Goal: Task Accomplishment & Management: Complete application form

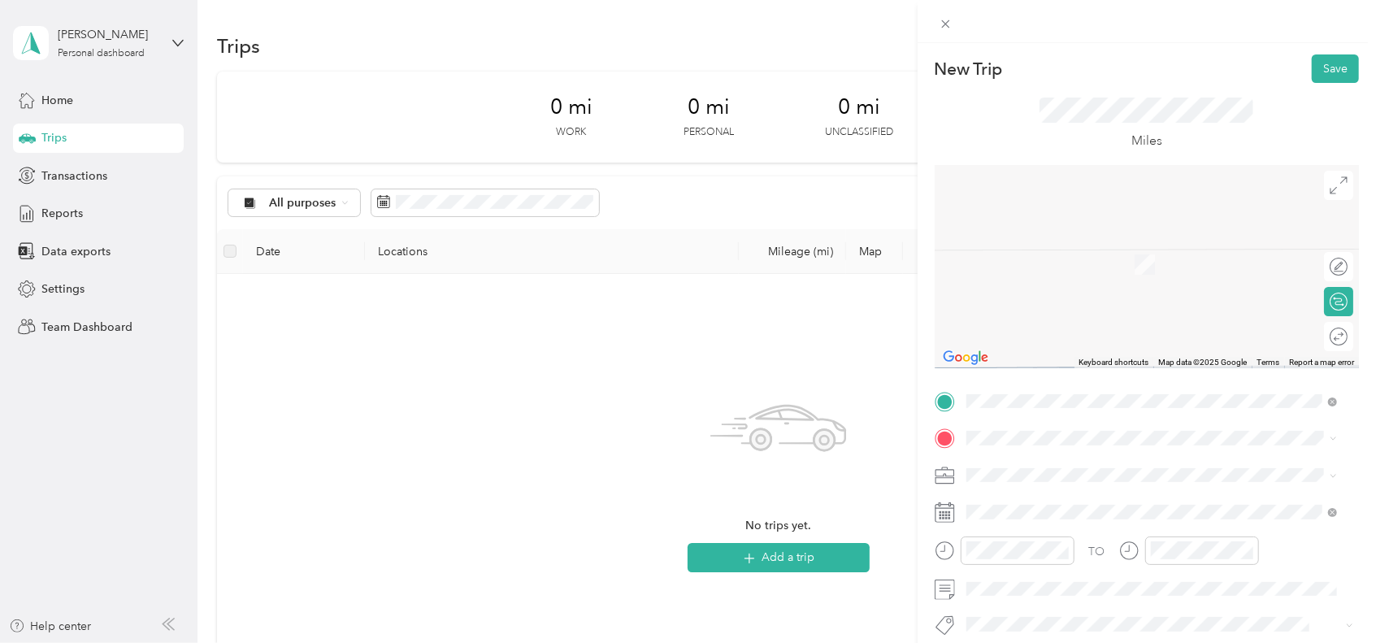
click at [810, 557] on div "New Trip Save This trip cannot be edited because it is either under review, app…" at bounding box center [688, 321] width 1376 height 643
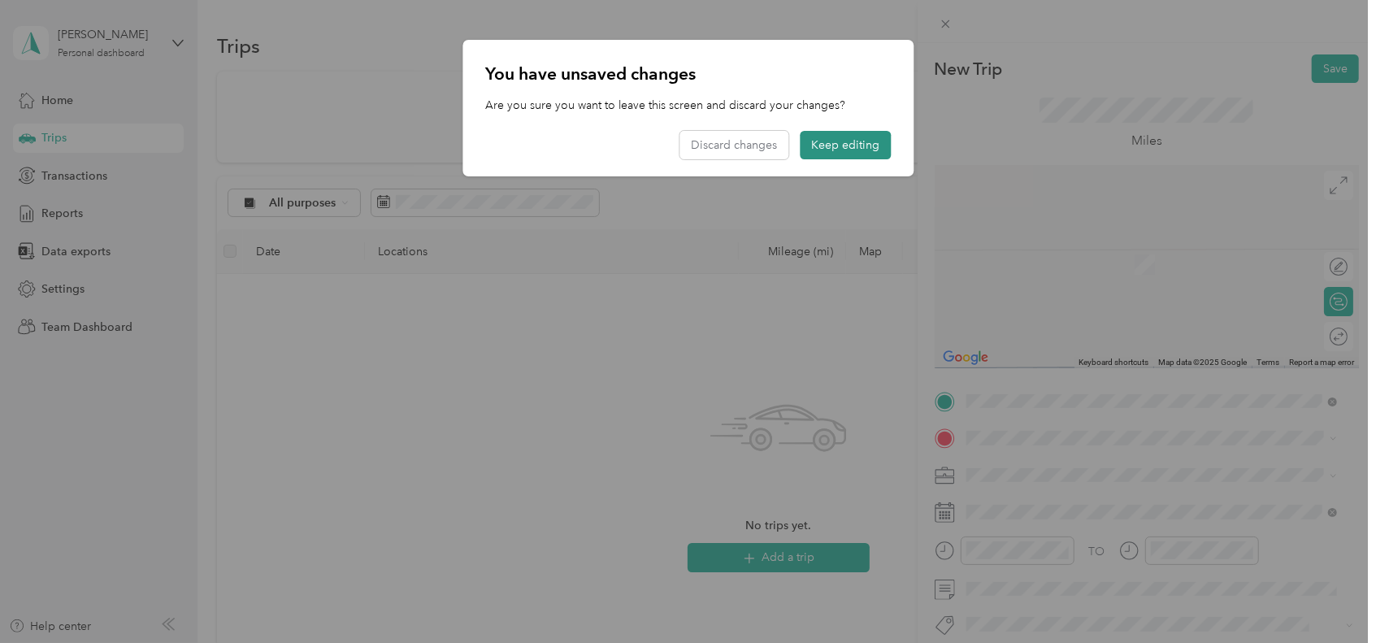
click at [870, 148] on button "Keep editing" at bounding box center [845, 145] width 91 height 28
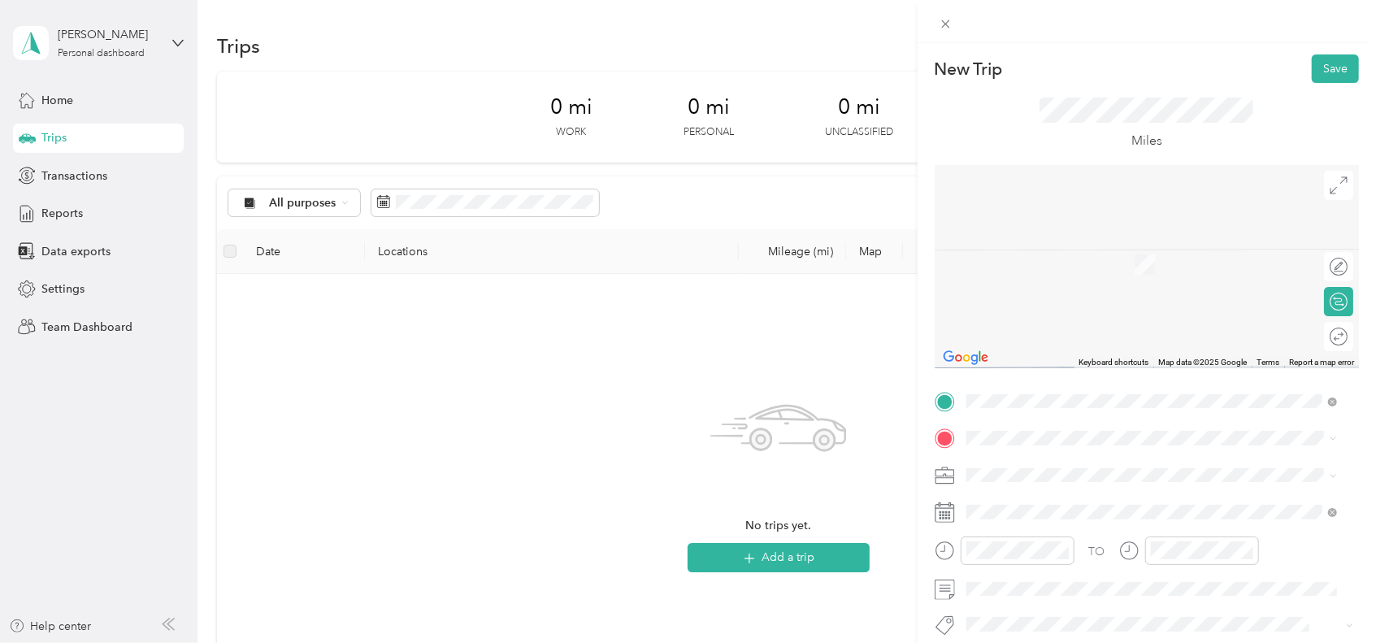
click at [1058, 267] on div "[GEOGRAPHIC_DATA] [GEOGRAPHIC_DATA], [STREET_ADDRESS][US_STATE]" at bounding box center [1138, 254] width 283 height 34
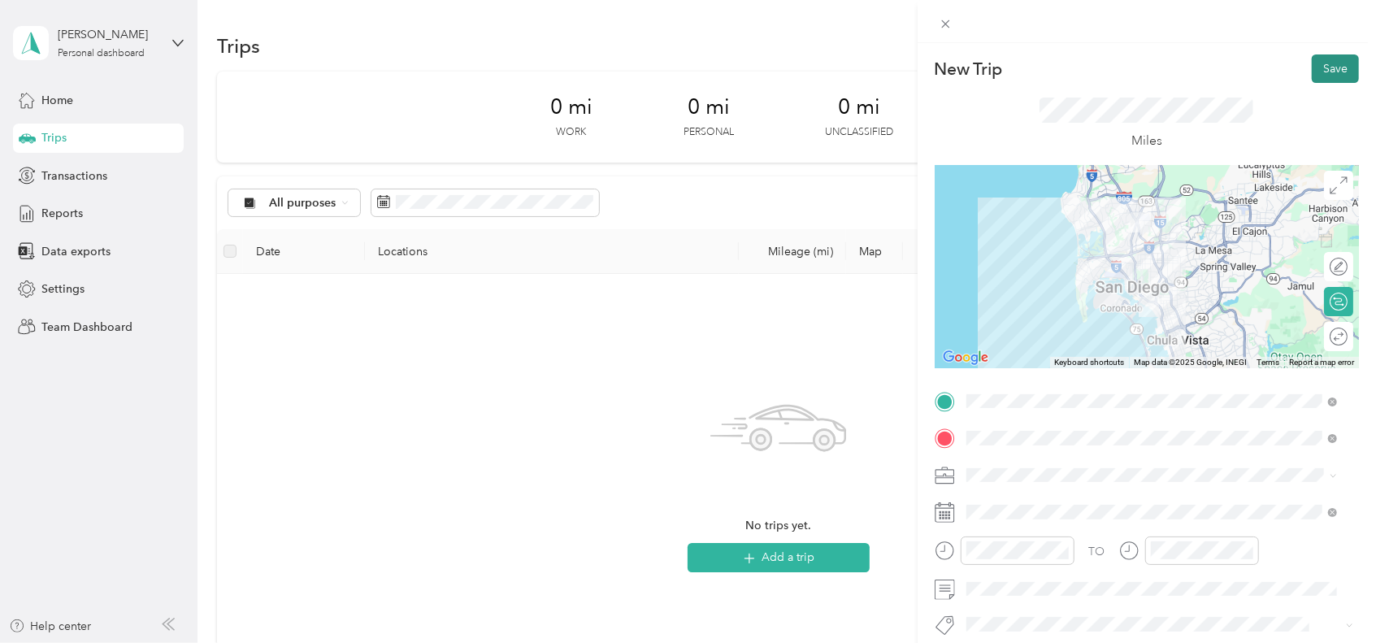
click at [1320, 69] on button "Save" at bounding box center [1335, 68] width 47 height 28
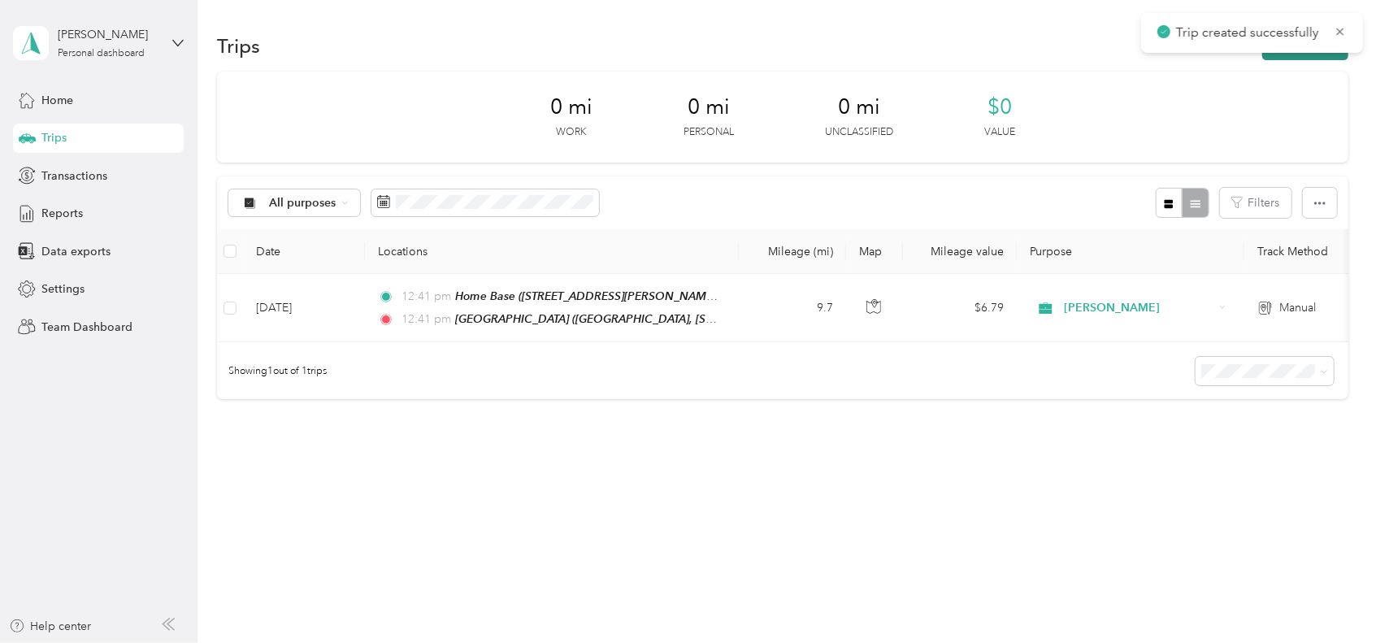
click at [1278, 56] on button "New trip" at bounding box center [1305, 46] width 86 height 28
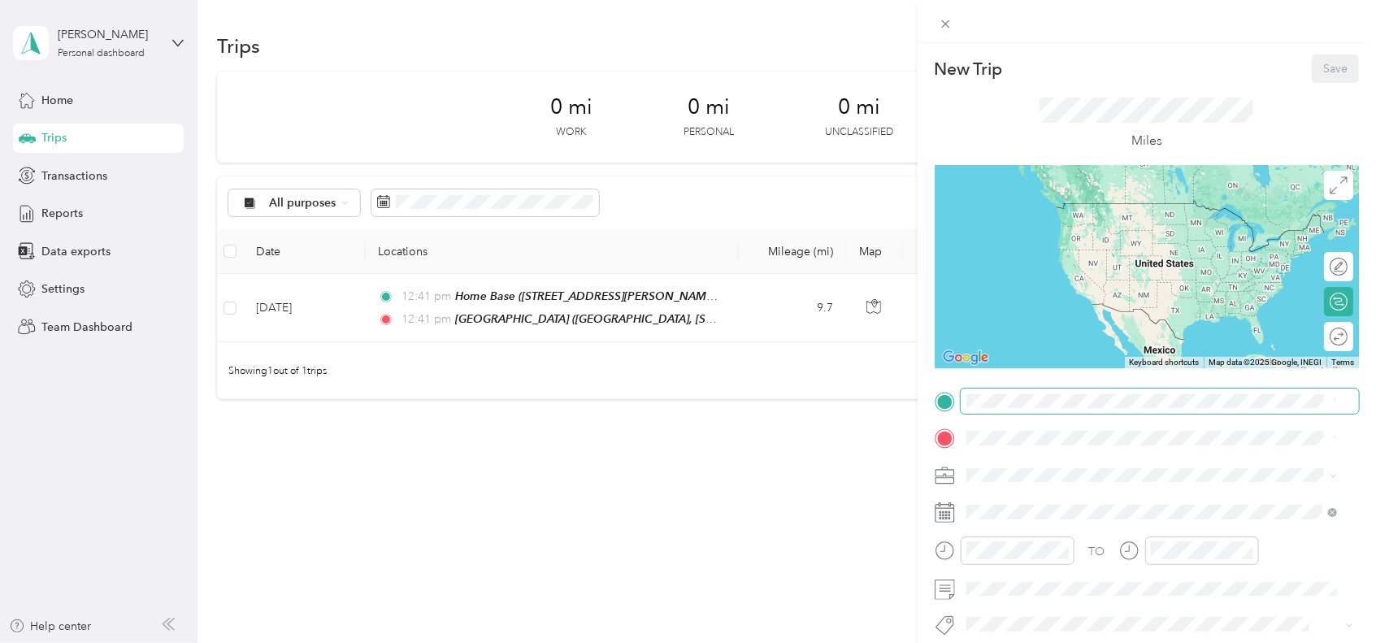
click at [986, 392] on span at bounding box center [1160, 402] width 398 height 26
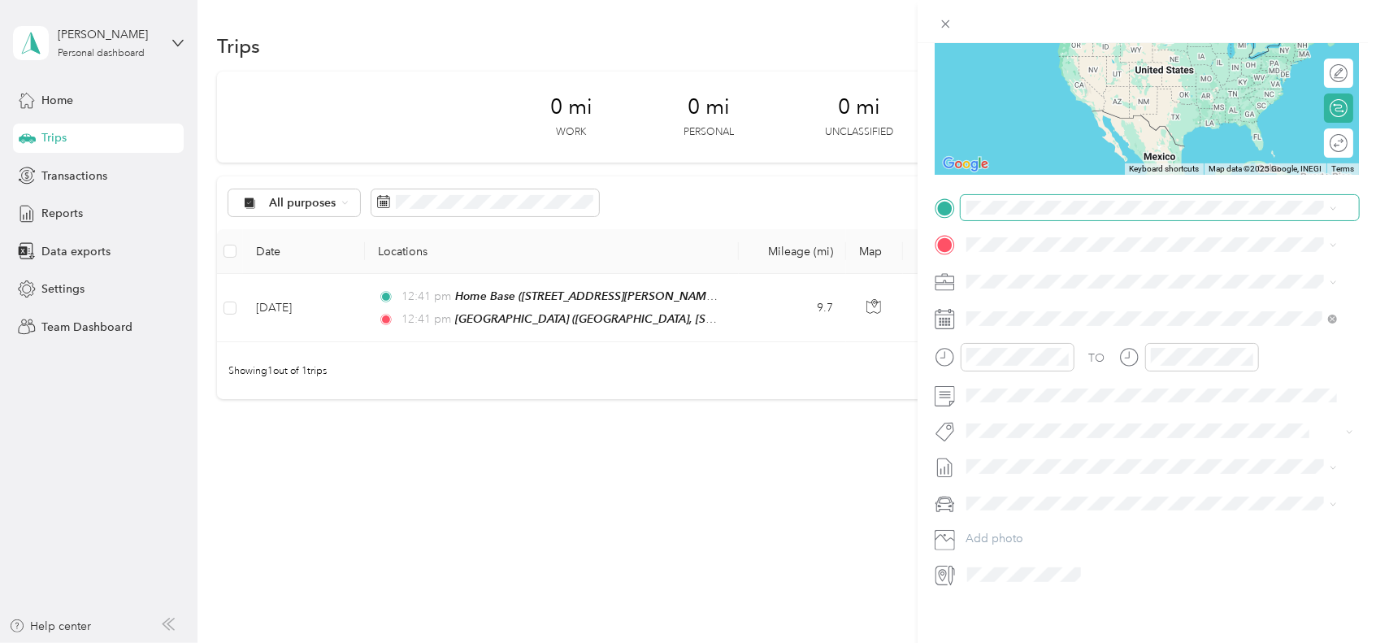
scroll to position [213, 0]
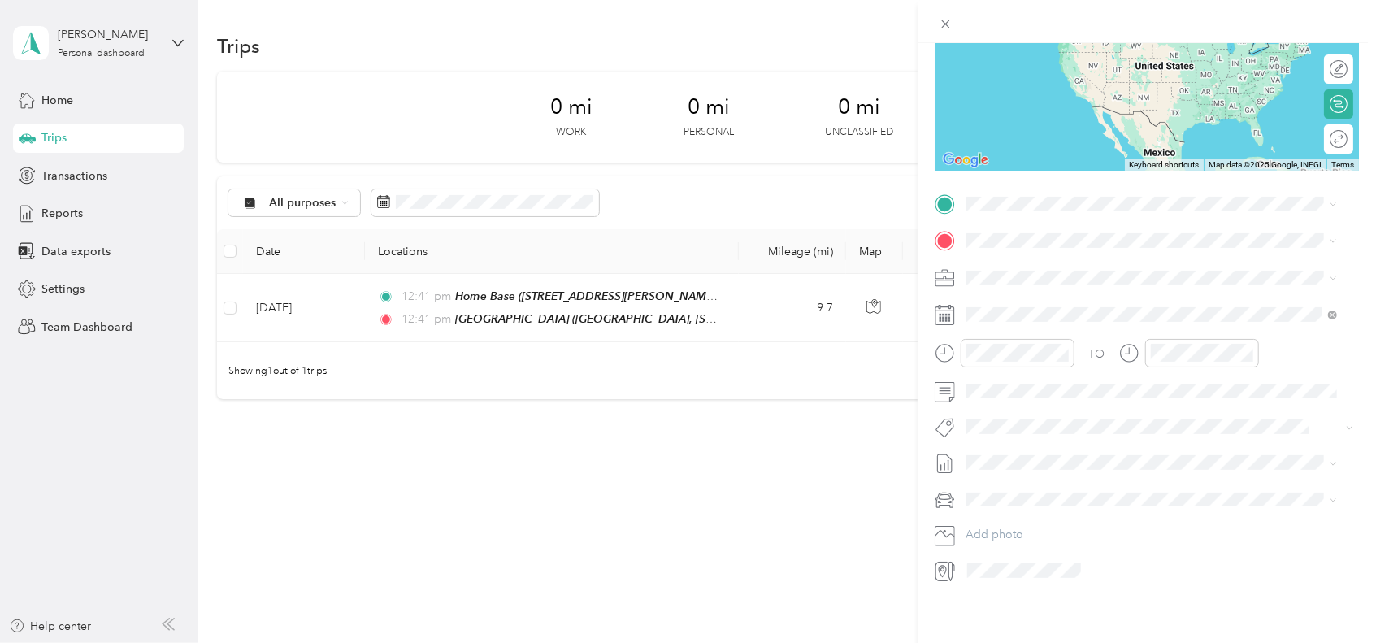
click at [1063, 269] on span "Naval Base San Diego, [STREET_ADDRESS][US_STATE]" at bounding box center [1138, 262] width 283 height 14
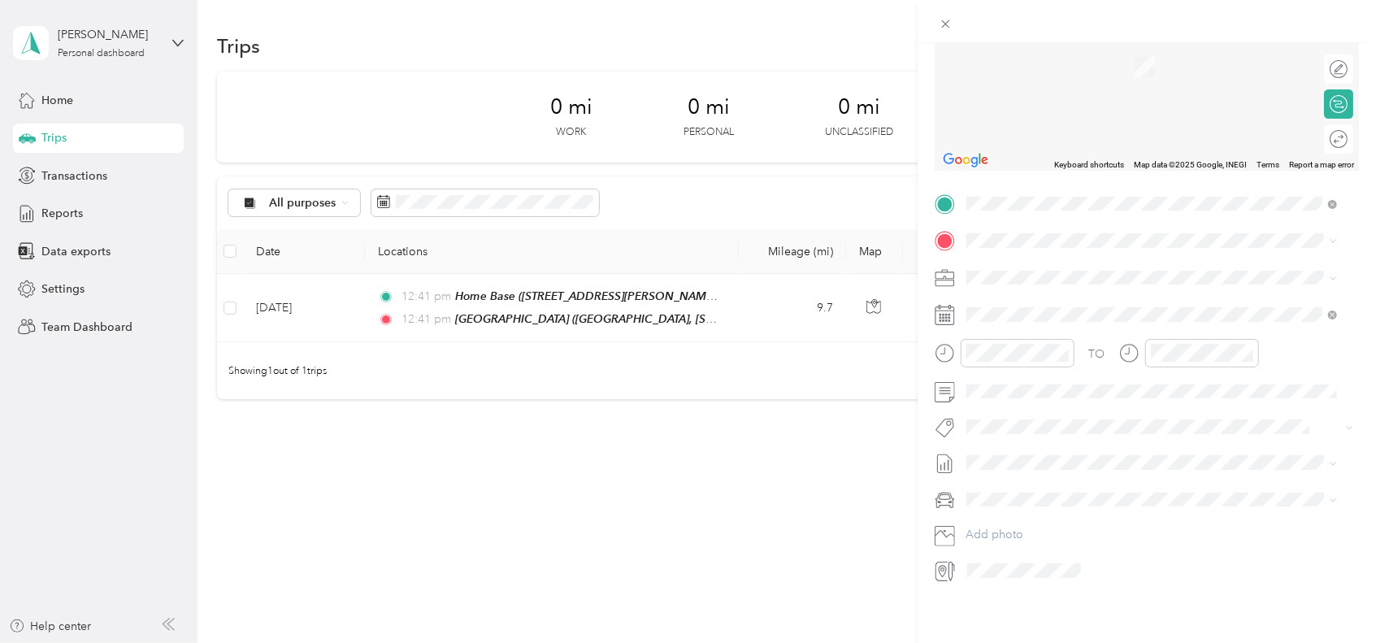
click at [1047, 309] on span "[STREET_ADDRESS]" at bounding box center [1048, 305] width 103 height 14
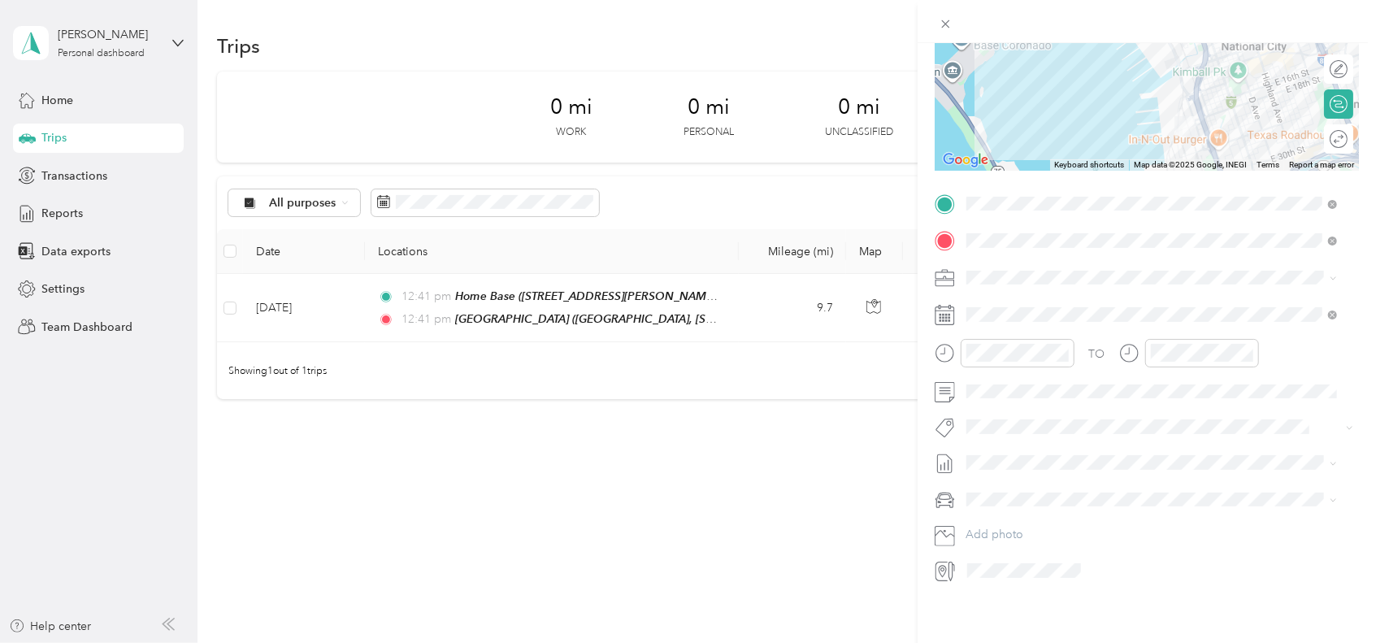
scroll to position [0, 0]
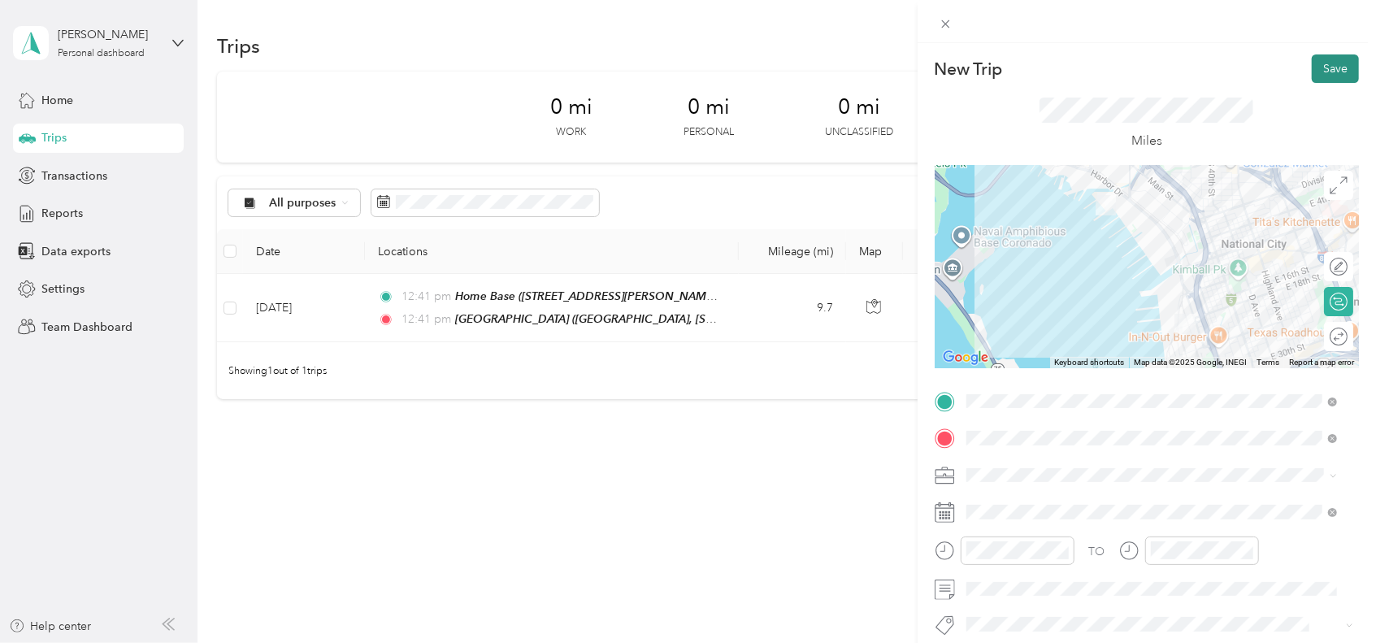
click at [1318, 74] on button "Save" at bounding box center [1335, 68] width 47 height 28
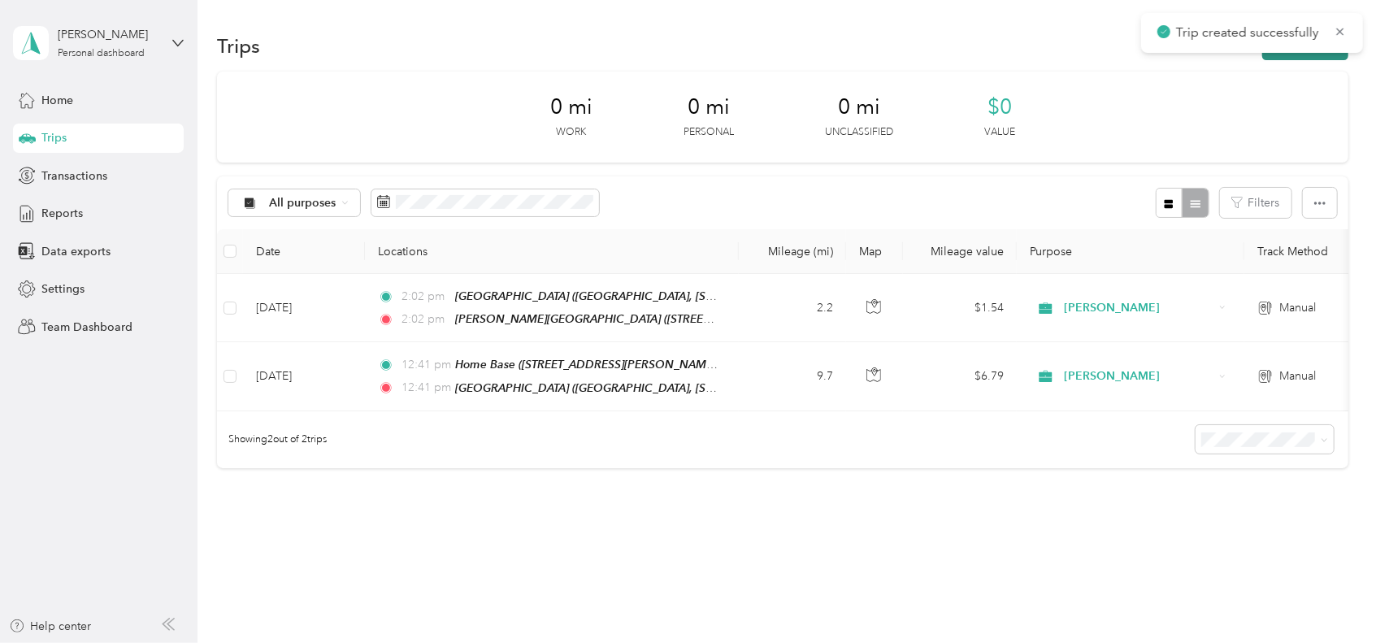
click at [1313, 55] on button "New trip" at bounding box center [1305, 46] width 86 height 28
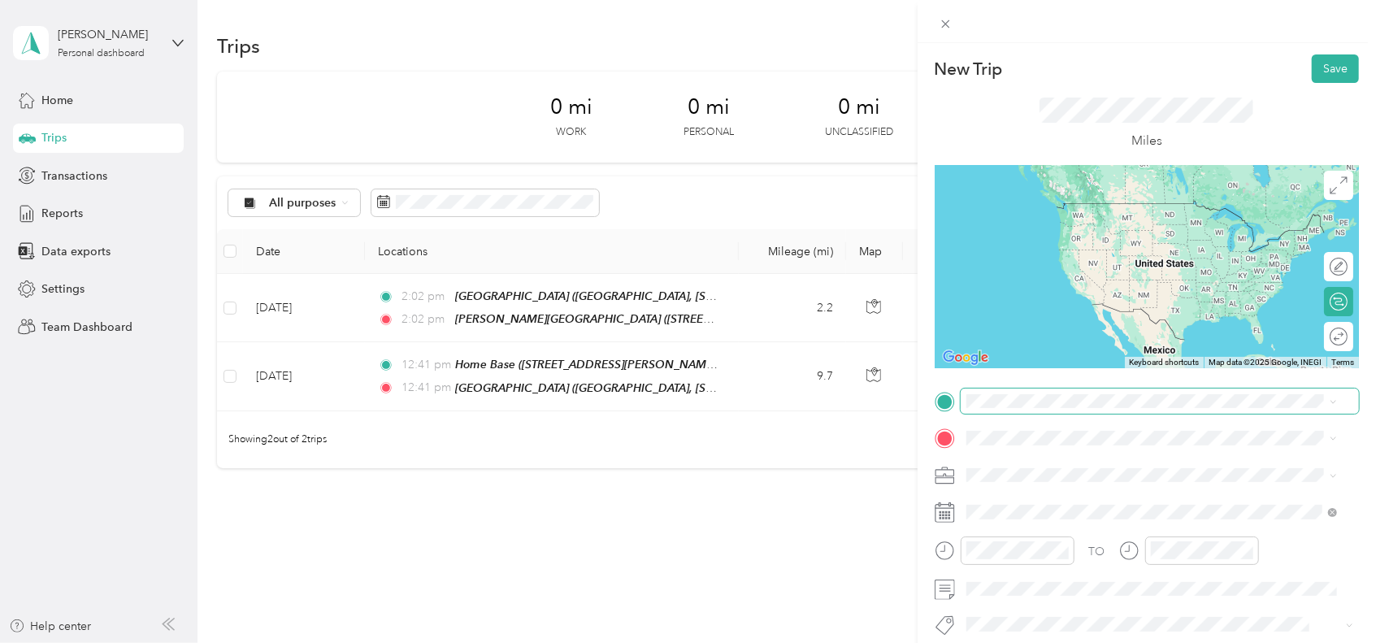
click at [1119, 642] on div "New Trip Save This trip cannot be edited because it is either under review, app…" at bounding box center [684, 643] width 1368 height 0
click at [1078, 474] on div "TEAM [PERSON_NAME][GEOGRAPHIC_DATA] [STREET_ADDRESS]" at bounding box center [1133, 475] width 273 height 40
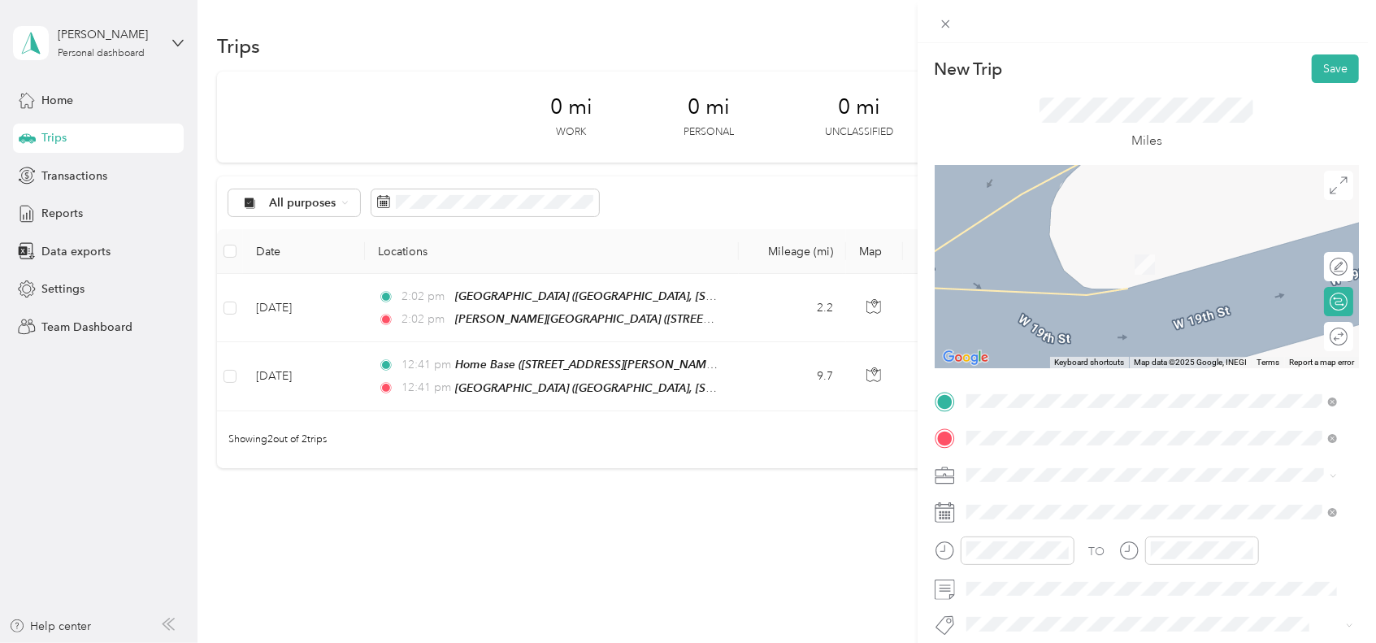
click at [1031, 254] on div "[STREET_ADDRESS][PERSON_NAME]" at bounding box center [1093, 256] width 193 height 34
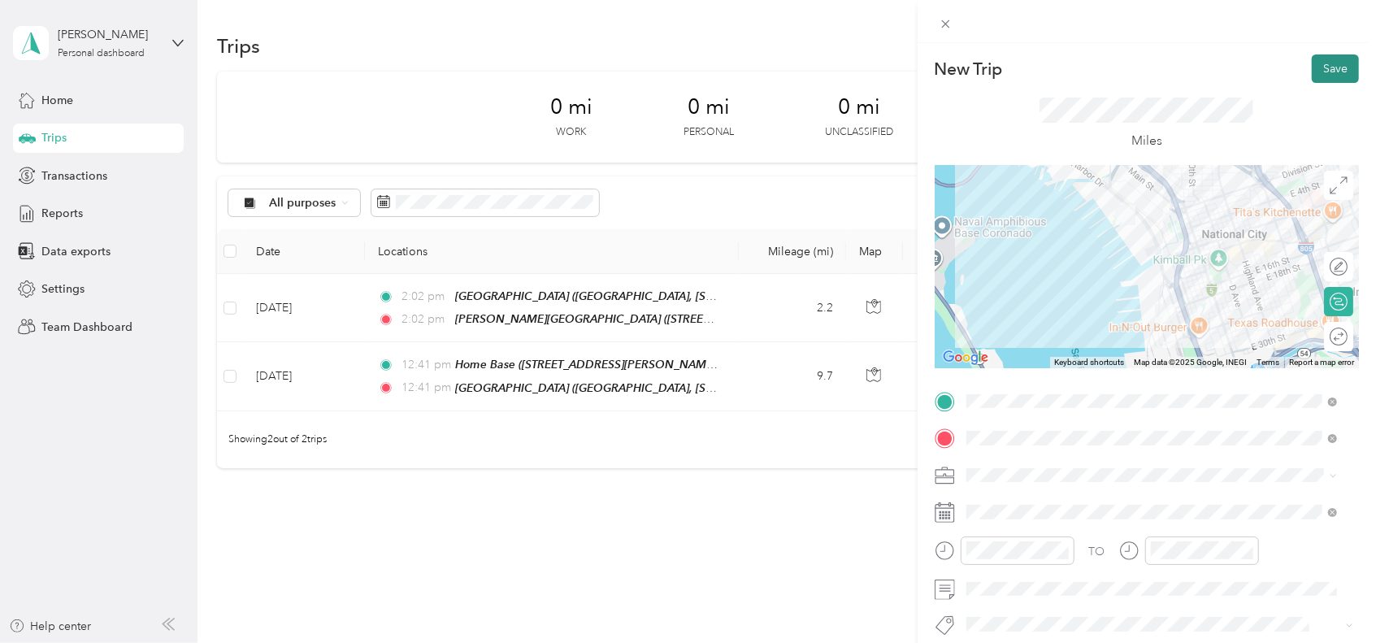
click at [1312, 60] on button "Save" at bounding box center [1335, 68] width 47 height 28
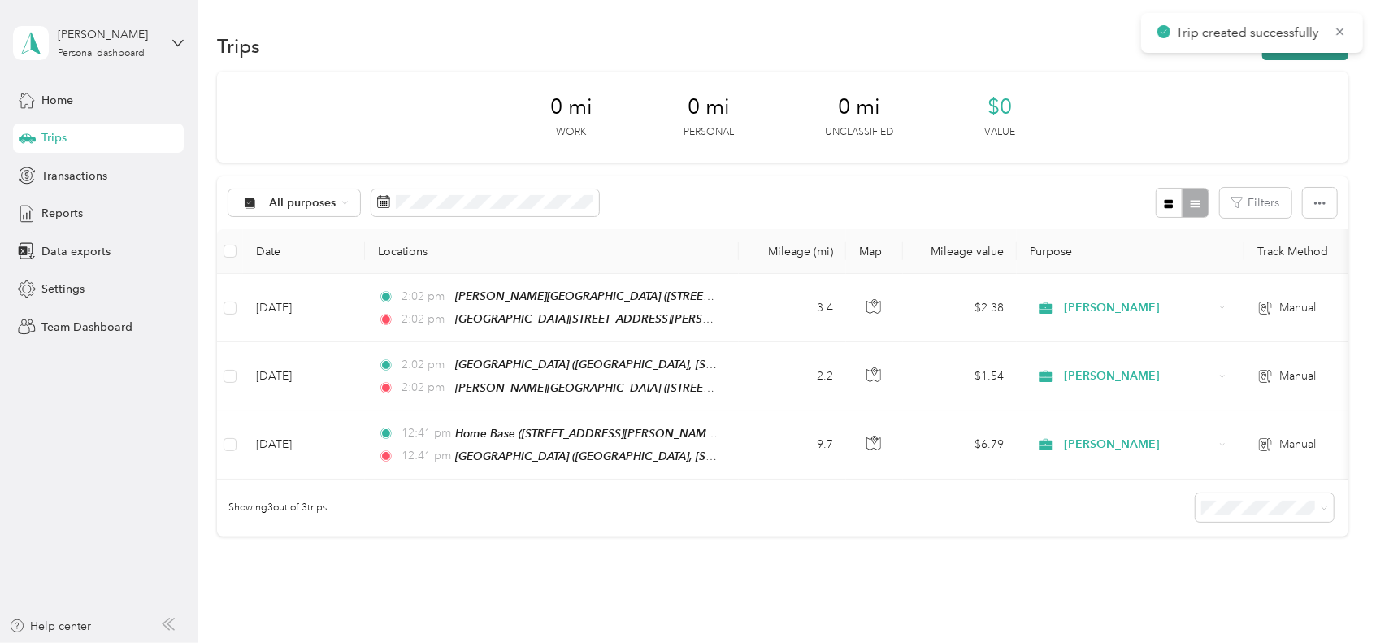
click at [1290, 53] on button "New trip" at bounding box center [1305, 46] width 86 height 28
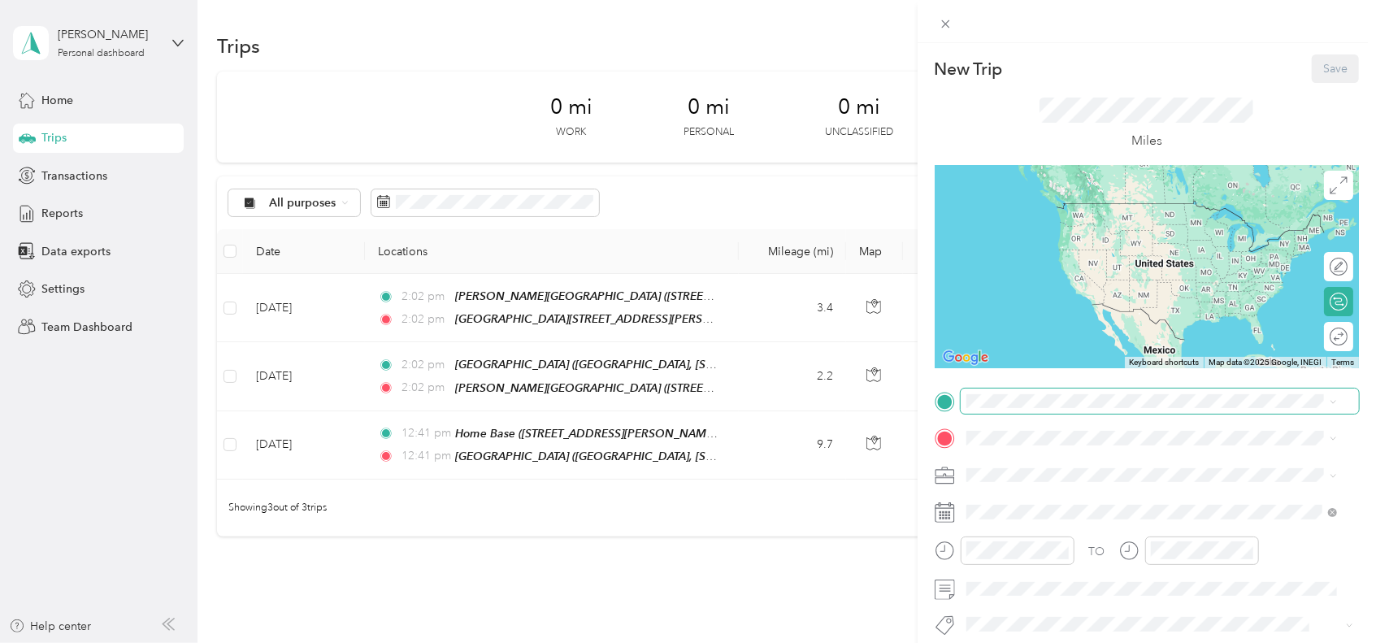
click at [971, 412] on span at bounding box center [1160, 402] width 398 height 26
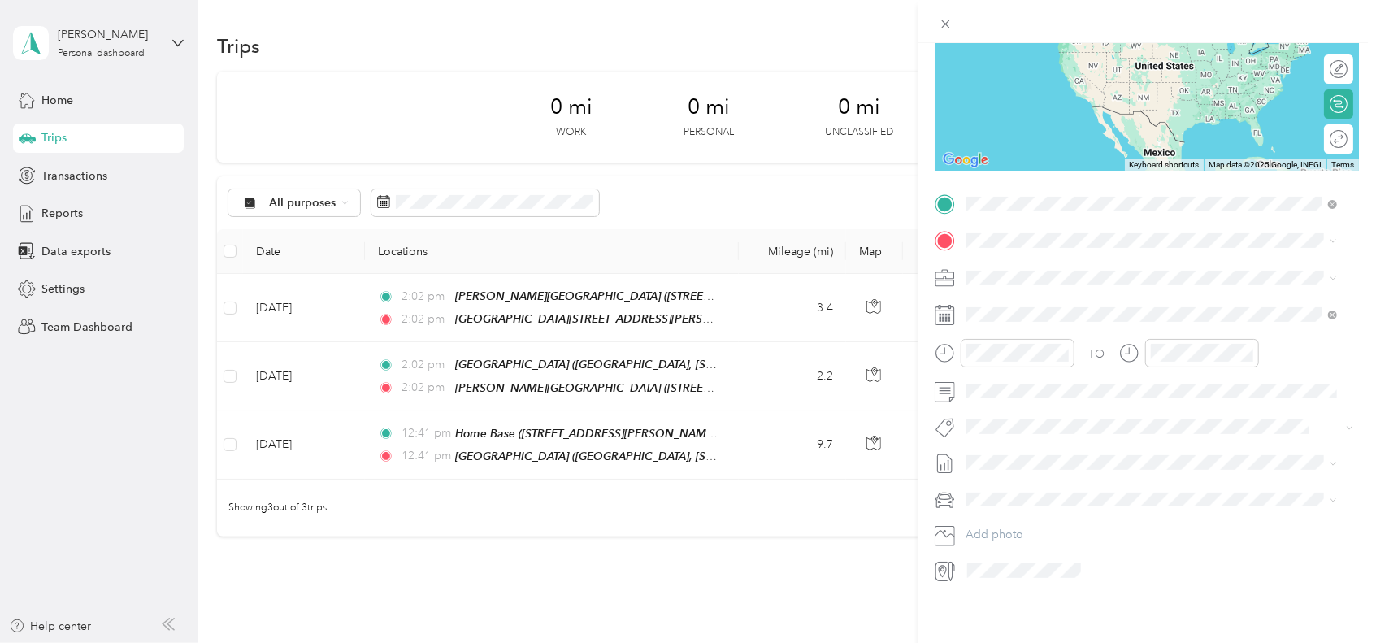
click at [1080, 246] on div "32nd St" at bounding box center [1093, 252] width 193 height 15
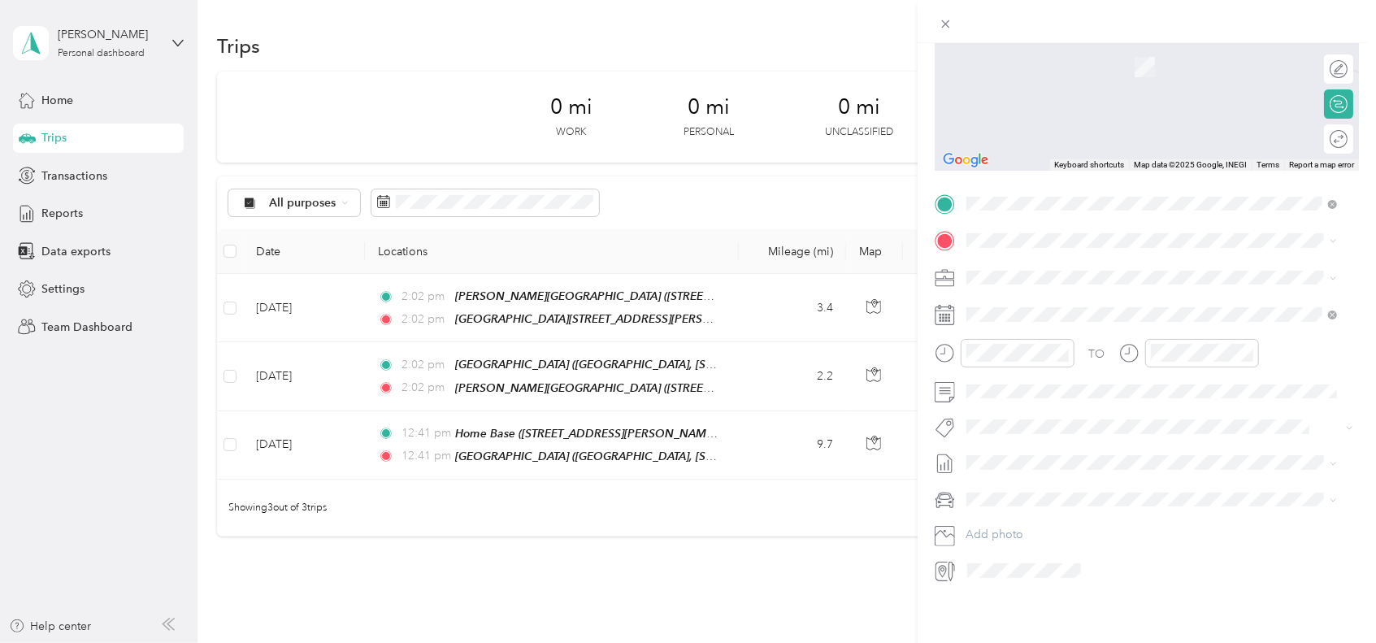
click at [1040, 367] on div "[PERSON_NAME] [STREET_ADDRESS]" at bounding box center [1151, 348] width 359 height 40
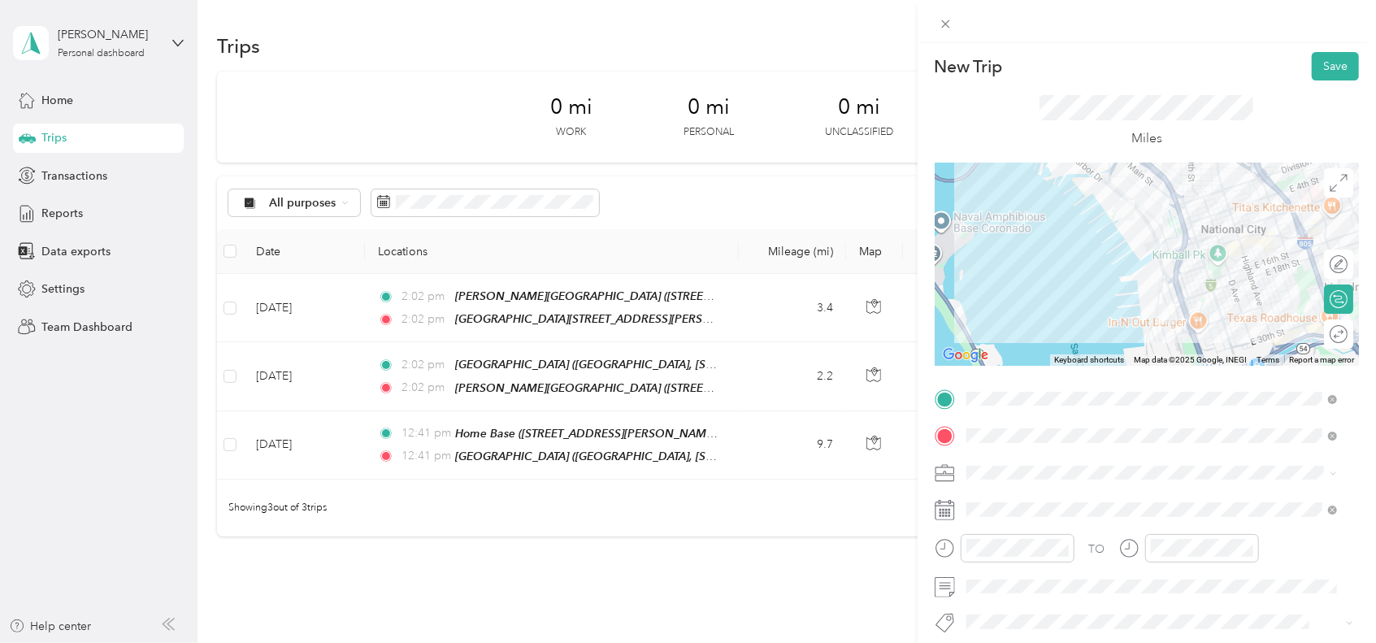
scroll to position [0, 0]
click at [1312, 62] on button "Save" at bounding box center [1335, 68] width 47 height 28
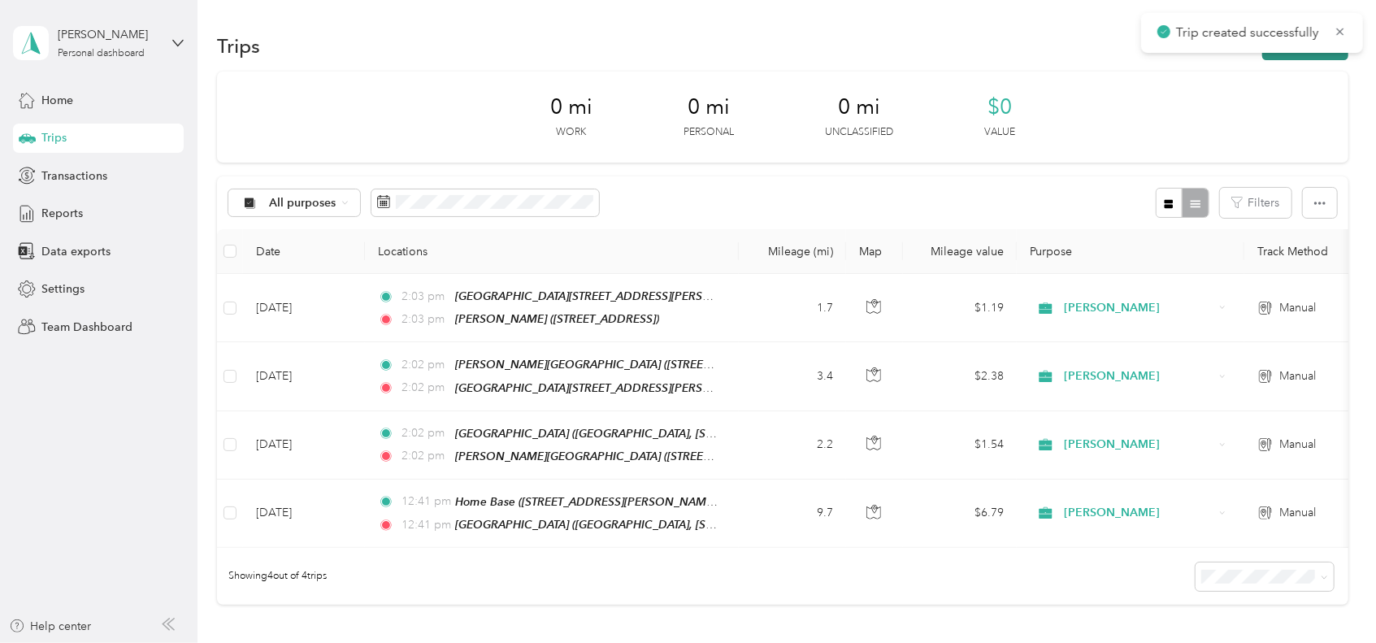
click at [1273, 59] on button "New trip" at bounding box center [1305, 46] width 86 height 28
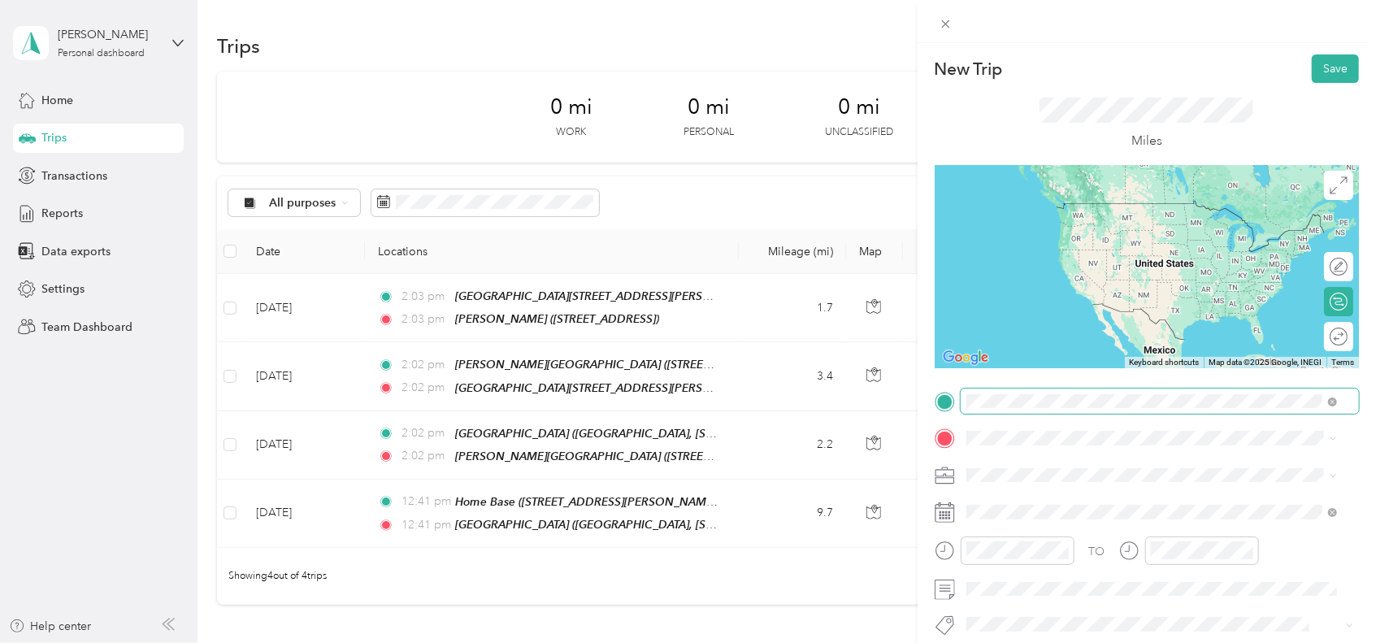
click at [1105, 389] on span at bounding box center [1160, 402] width 398 height 26
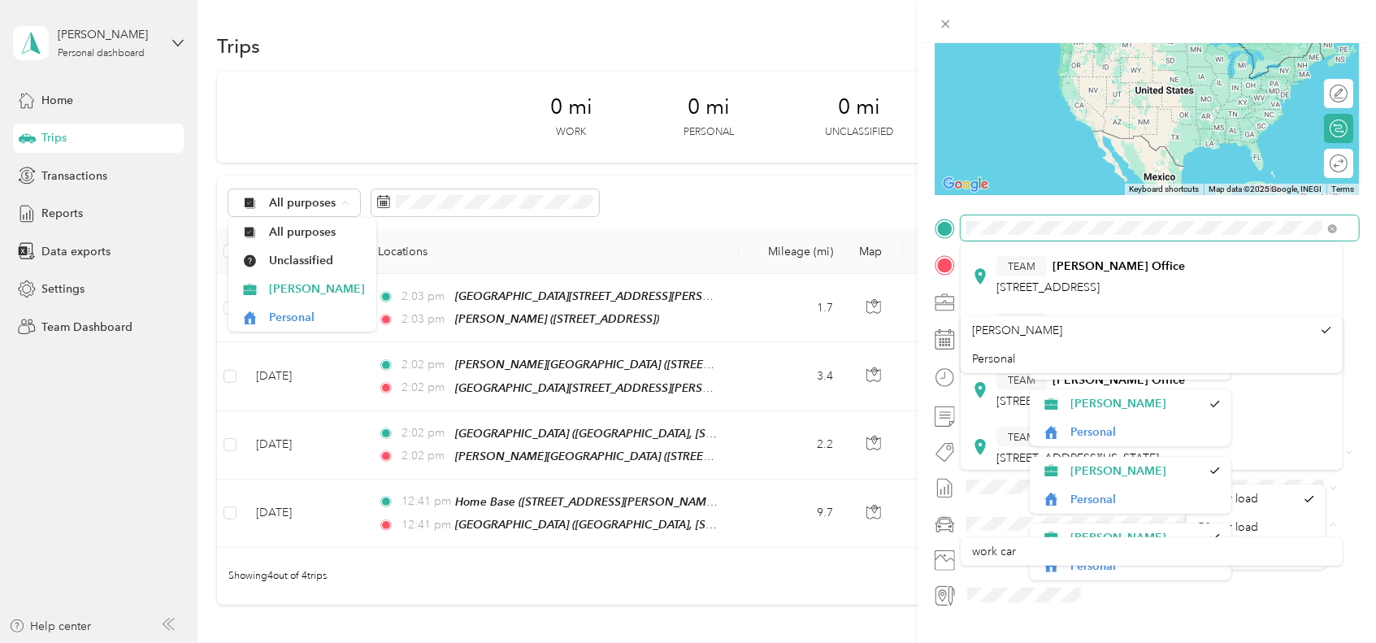
scroll to position [234, 0]
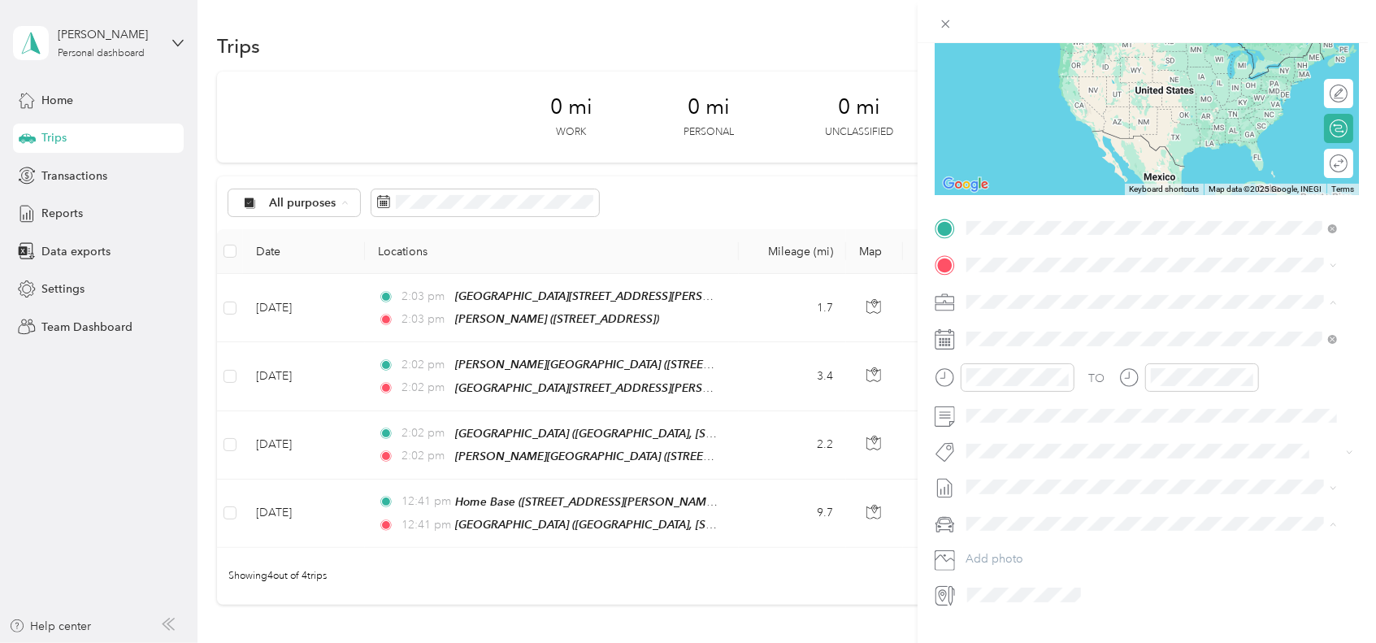
click at [1071, 290] on strong "[PERSON_NAME][GEOGRAPHIC_DATA]" at bounding box center [1161, 295] width 217 height 15
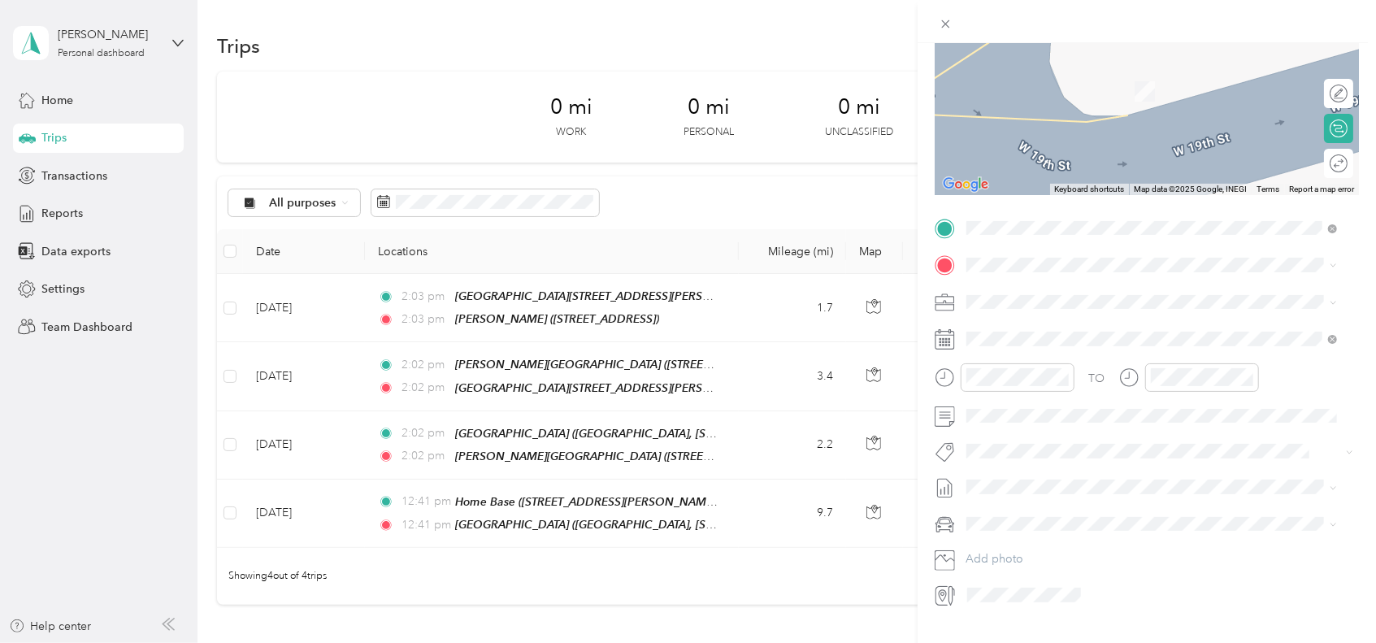
click at [977, 280] on div "TO Add photo" at bounding box center [1147, 411] width 424 height 393
click at [1047, 459] on span "[STREET_ADDRESS][PERSON_NAME][US_STATE]" at bounding box center [1123, 452] width 253 height 14
